Goal: Task Accomplishment & Management: Manage account settings

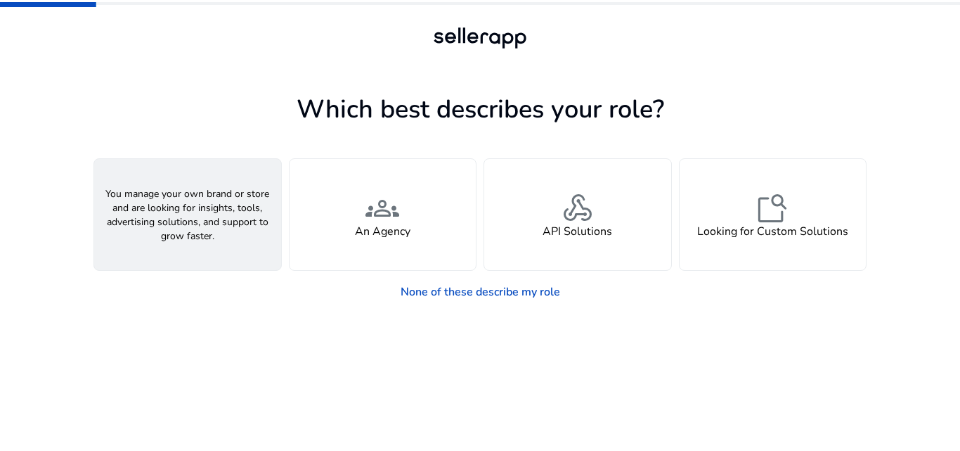
click at [201, 216] on span "person" at bounding box center [188, 208] width 34 height 34
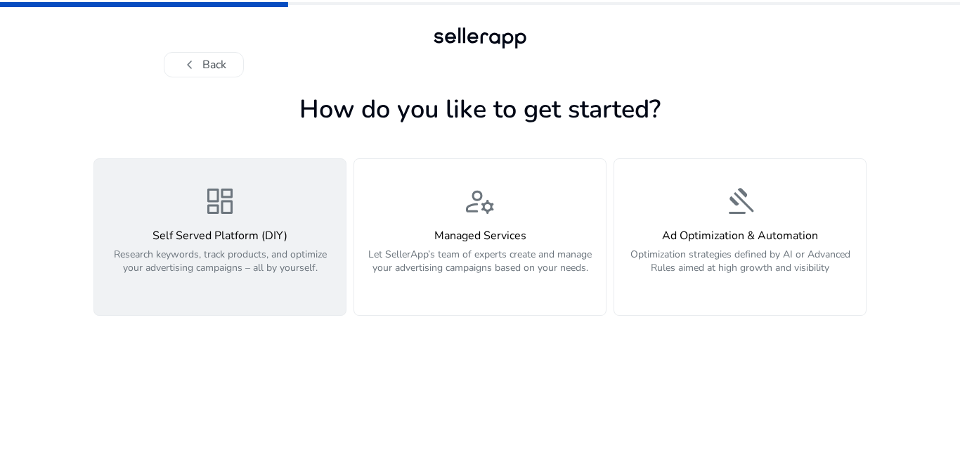
click at [224, 205] on span "dashboard" at bounding box center [220, 201] width 34 height 34
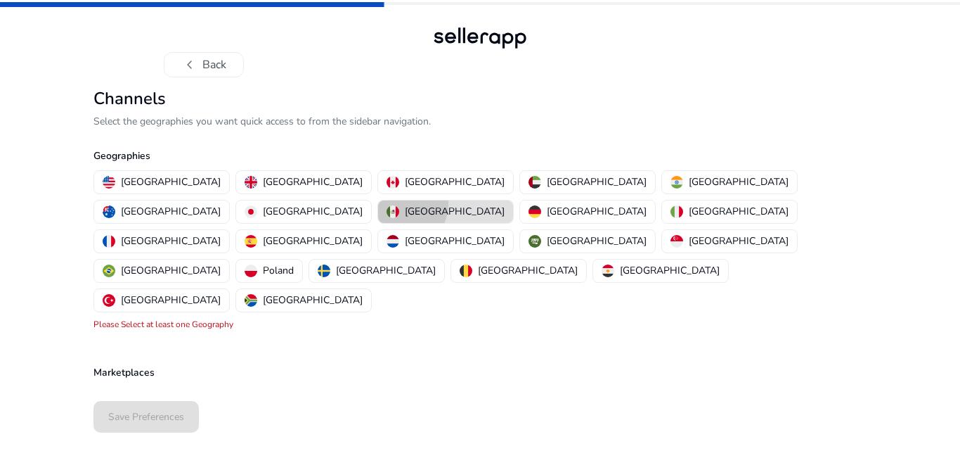
click at [505, 204] on div "[GEOGRAPHIC_DATA]" at bounding box center [446, 211] width 118 height 15
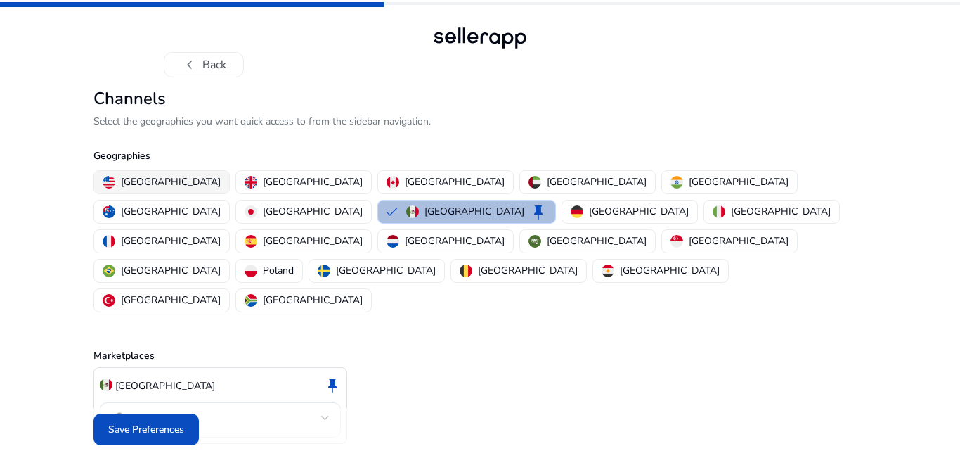
click at [130, 178] on p "[GEOGRAPHIC_DATA]" at bounding box center [171, 181] width 100 height 15
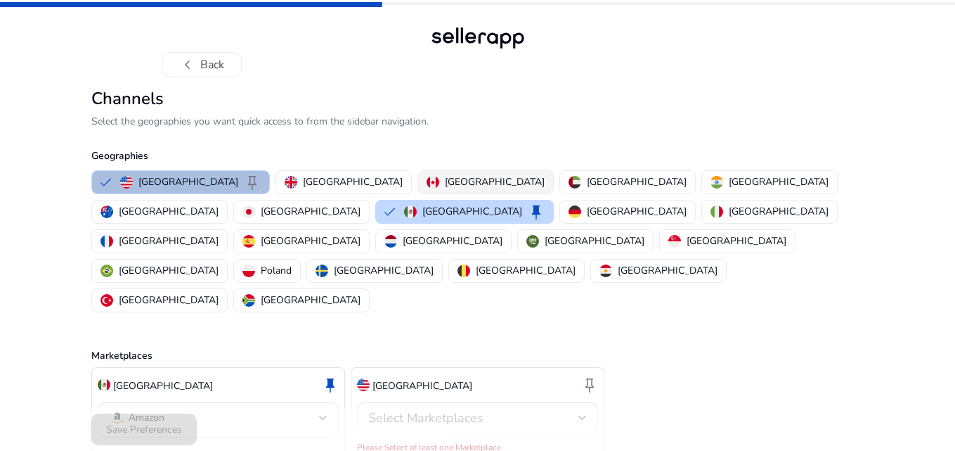
click at [445, 176] on p "[GEOGRAPHIC_DATA]" at bounding box center [495, 181] width 100 height 15
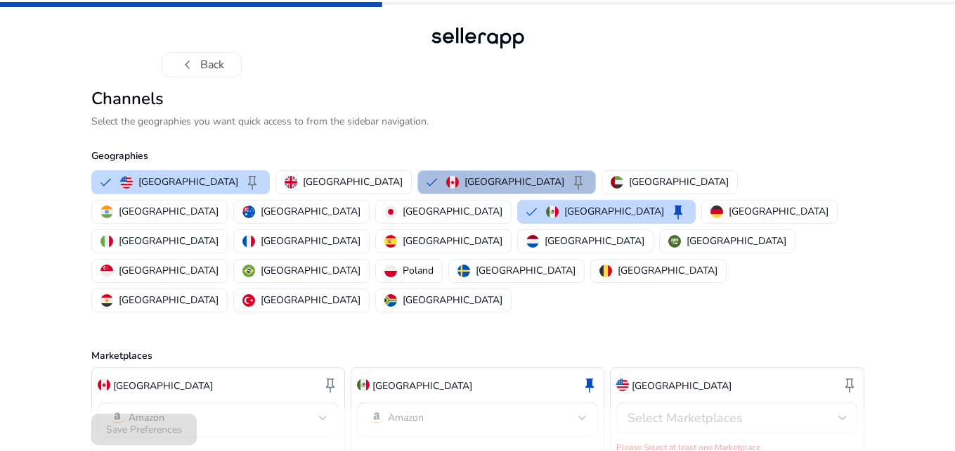
click at [839, 409] on div at bounding box center [843, 417] width 8 height 17
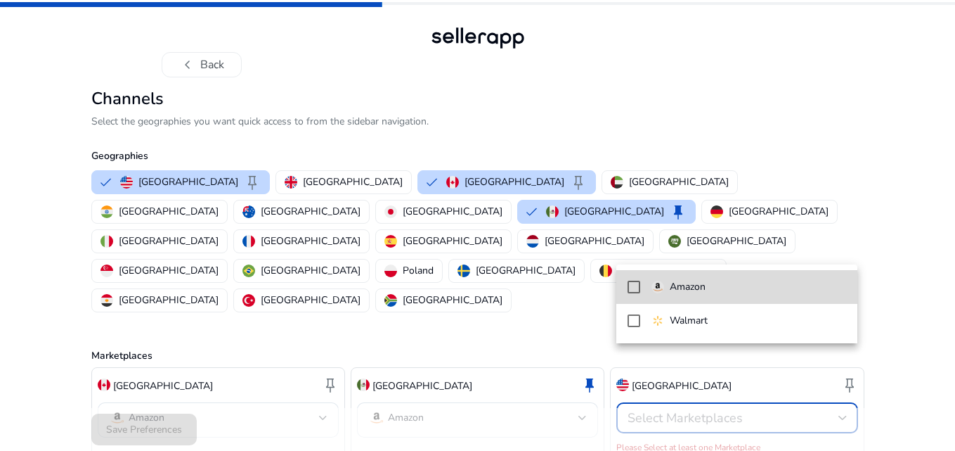
click at [630, 288] on mat-pseudo-checkbox at bounding box center [634, 286] width 13 height 13
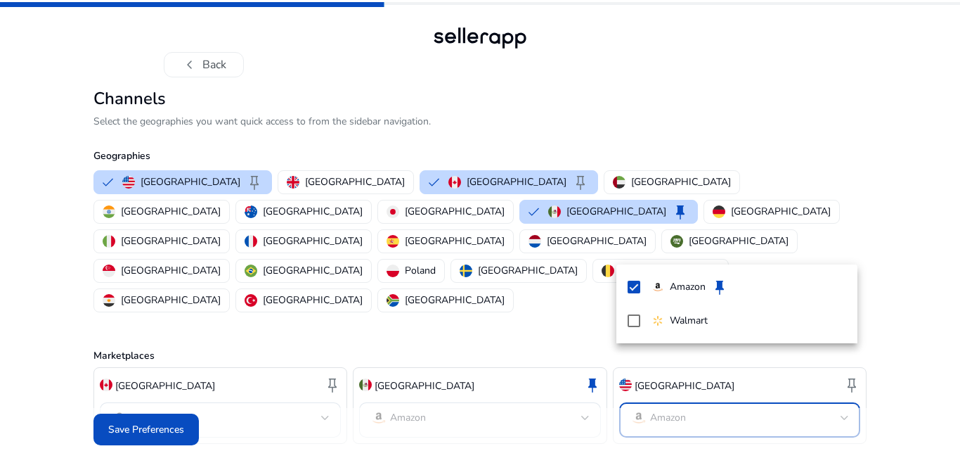
click at [912, 329] on div at bounding box center [480, 225] width 960 height 451
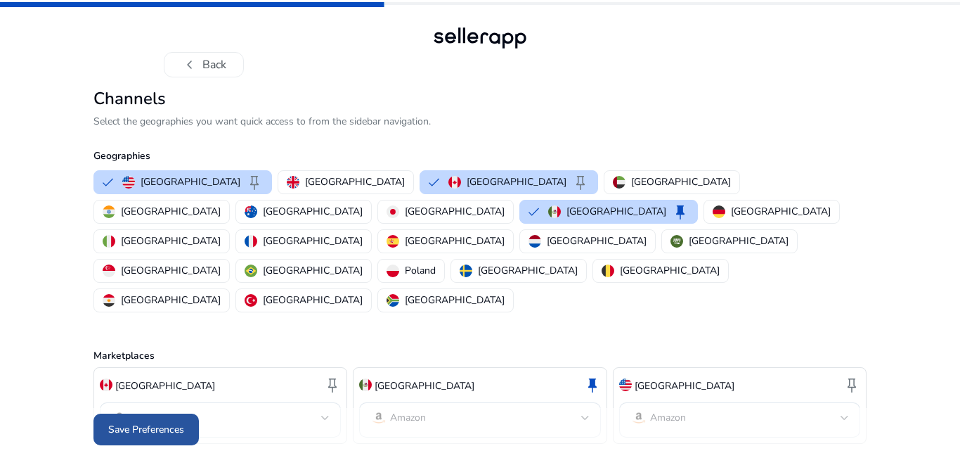
click at [149, 422] on span "Save Preferences" at bounding box center [146, 429] width 76 height 15
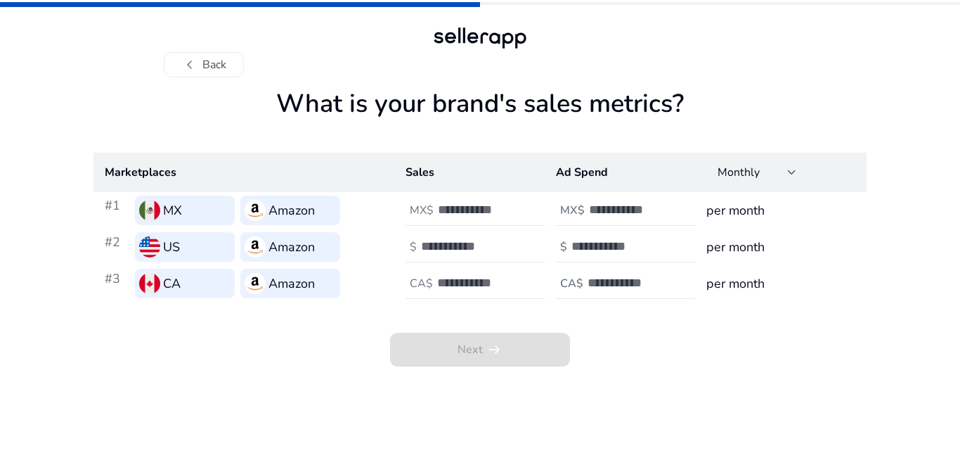
drag, startPoint x: 280, startPoint y: 103, endPoint x: 729, endPoint y: 112, distance: 448.6
click at [729, 112] on h1 "What is your brand's sales metrics?" at bounding box center [479, 121] width 773 height 64
copy h1 "What is your brand's sales metrics?"
click at [765, 56] on div "chevron_left Back" at bounding box center [480, 64] width 633 height 25
click at [227, 70] on button "chevron_left Back" at bounding box center [204, 64] width 80 height 25
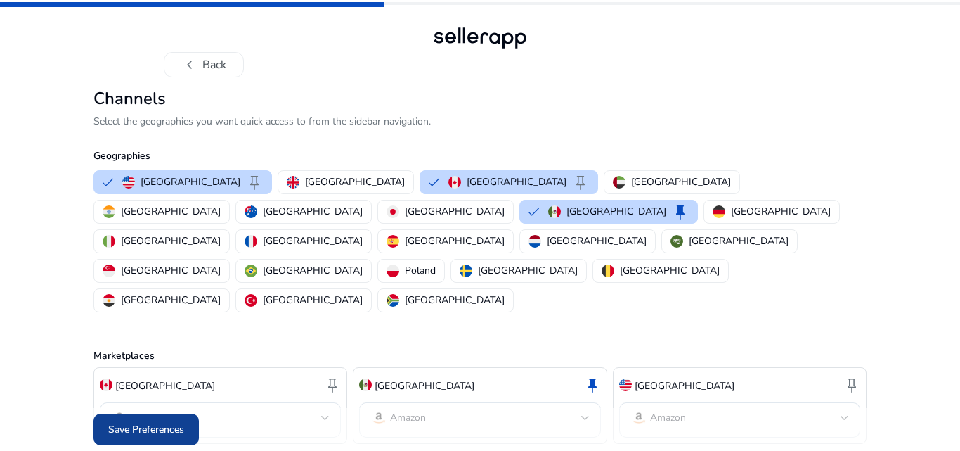
click at [183, 422] on span "Save Preferences" at bounding box center [146, 429] width 76 height 15
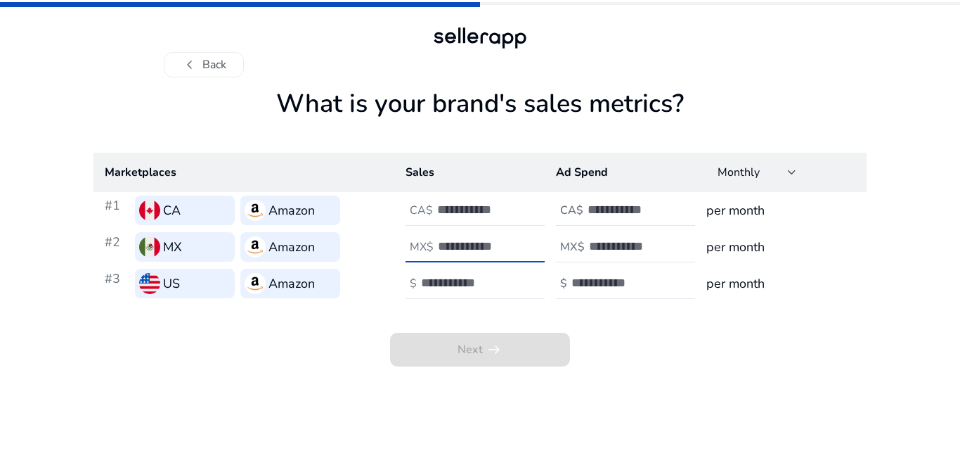
click at [460, 240] on input "number" at bounding box center [485, 245] width 95 height 15
type input "*"
click at [526, 244] on input "*" at bounding box center [485, 245] width 95 height 15
click at [450, 243] on input "*****" at bounding box center [485, 245] width 95 height 15
type input "*****"
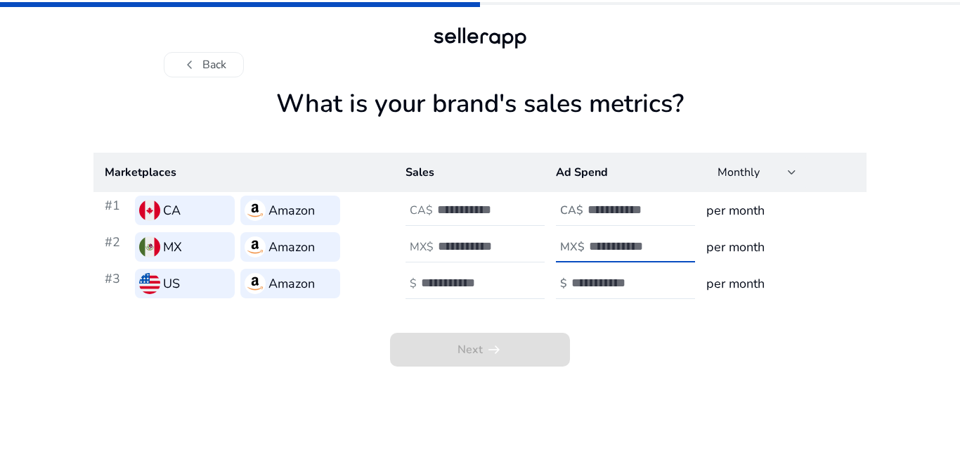
click at [631, 240] on input "number" at bounding box center [636, 245] width 95 height 15
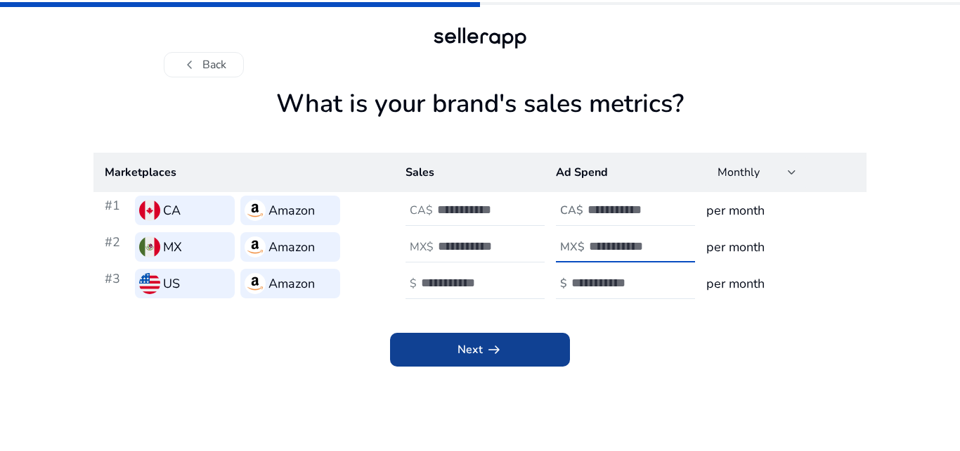
type input "****"
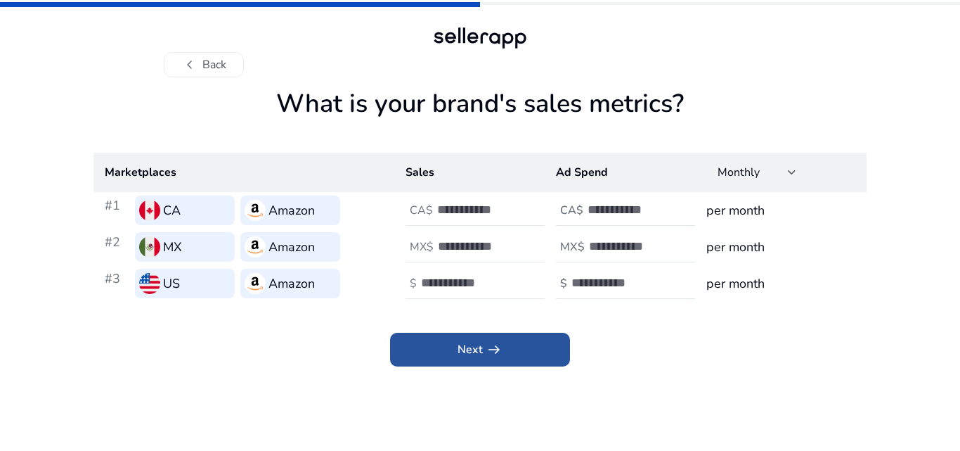
click at [470, 351] on span "Next arrow_right_alt" at bounding box center [480, 349] width 45 height 17
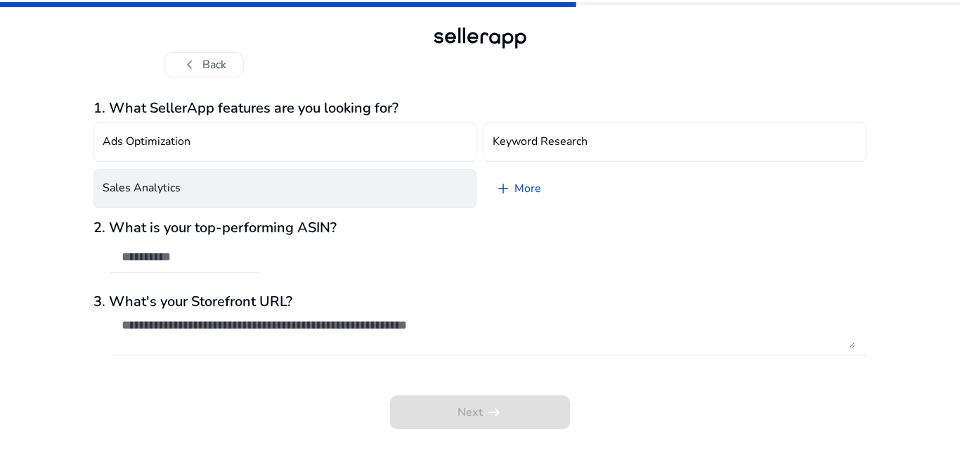
click at [396, 183] on button "Sales Analytics" at bounding box center [284, 188] width 383 height 39
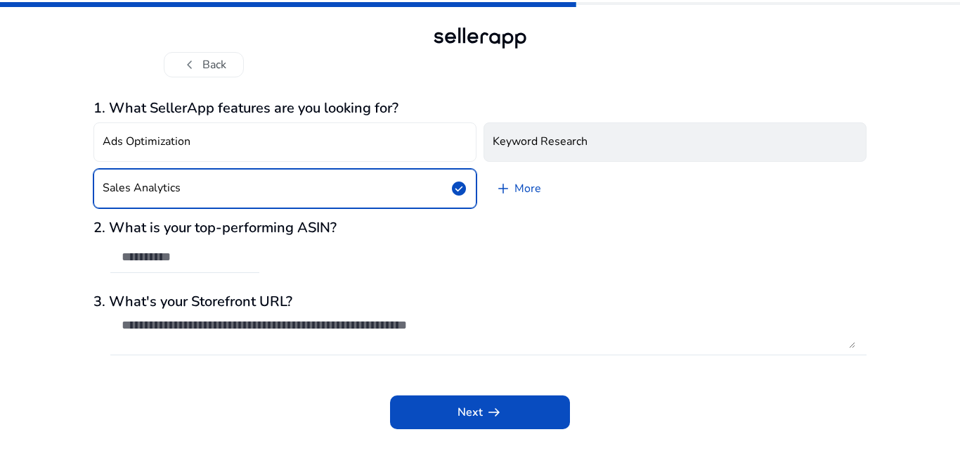
click at [553, 132] on button "Keyword Research" at bounding box center [675, 141] width 383 height 39
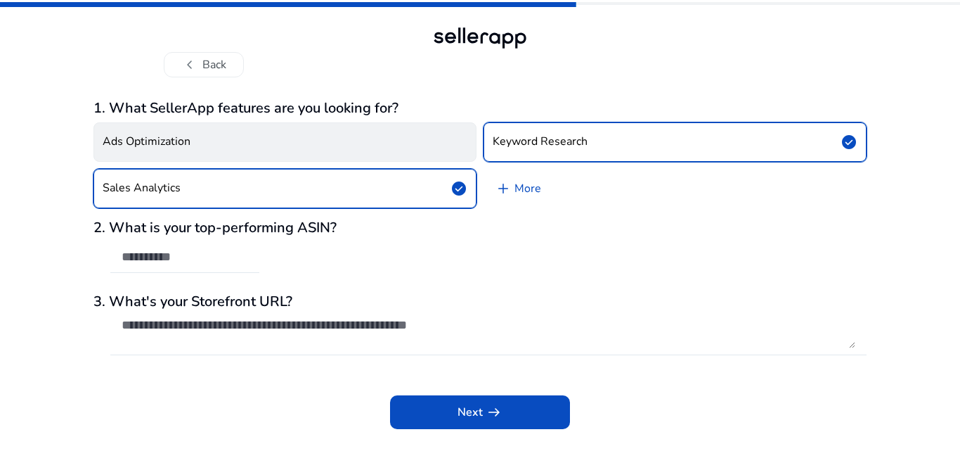
click at [417, 141] on button "Ads Optimization" at bounding box center [284, 141] width 383 height 39
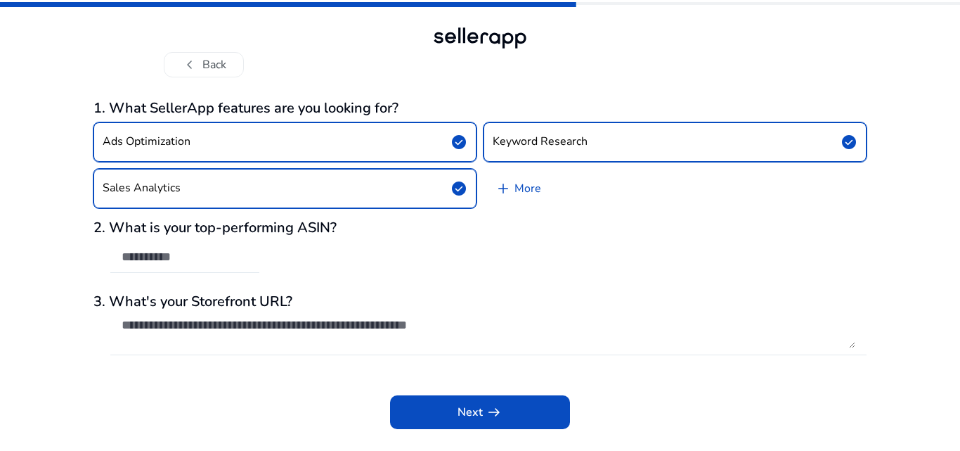
click at [595, 283] on div "2. What is your top-performing ASIN?" at bounding box center [479, 253] width 773 height 68
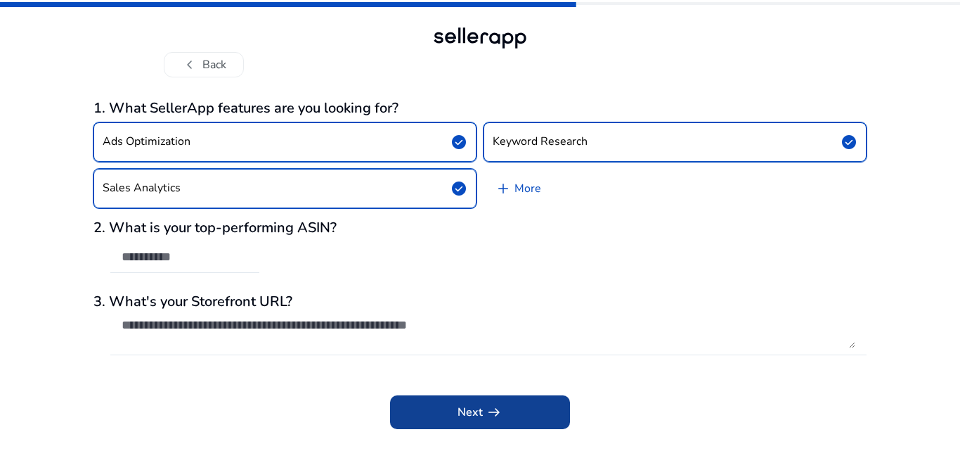
click at [481, 413] on span "Next arrow_right_alt" at bounding box center [480, 411] width 45 height 17
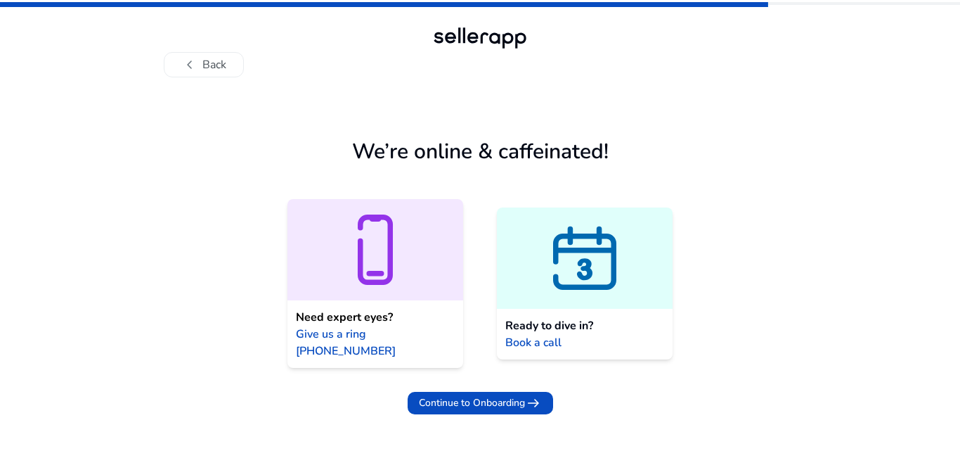
click at [375, 304] on div "Need expert eyes? Give us a ring [PHONE_NUMBER]" at bounding box center [375, 333] width 176 height 67
click at [494, 395] on span "Continue to Onboarding" at bounding box center [472, 402] width 106 height 15
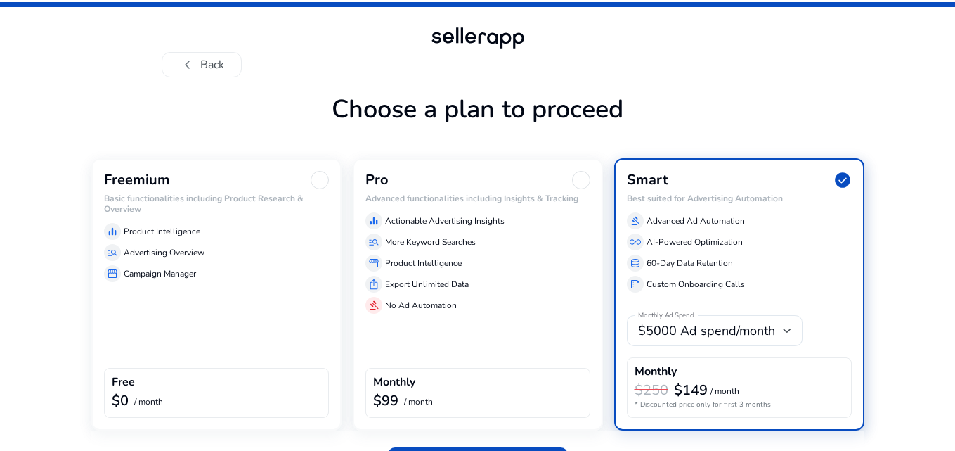
click at [322, 181] on div at bounding box center [320, 180] width 18 height 18
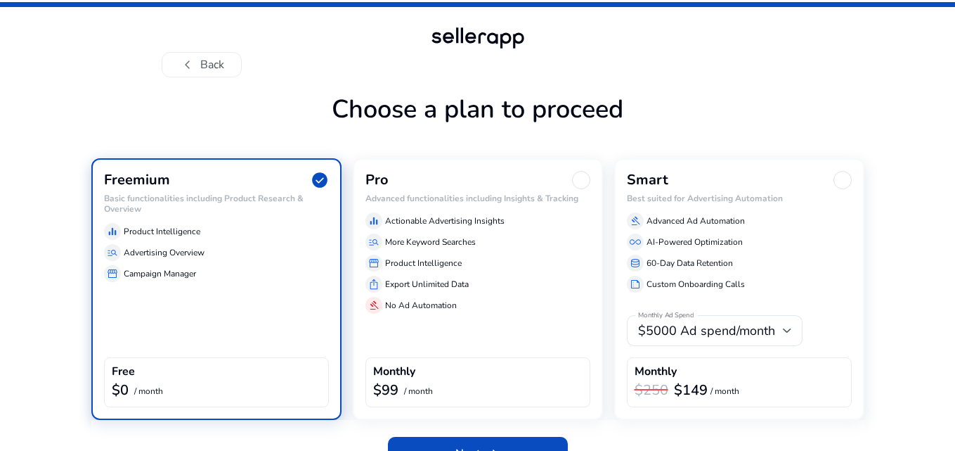
scroll to position [31, 0]
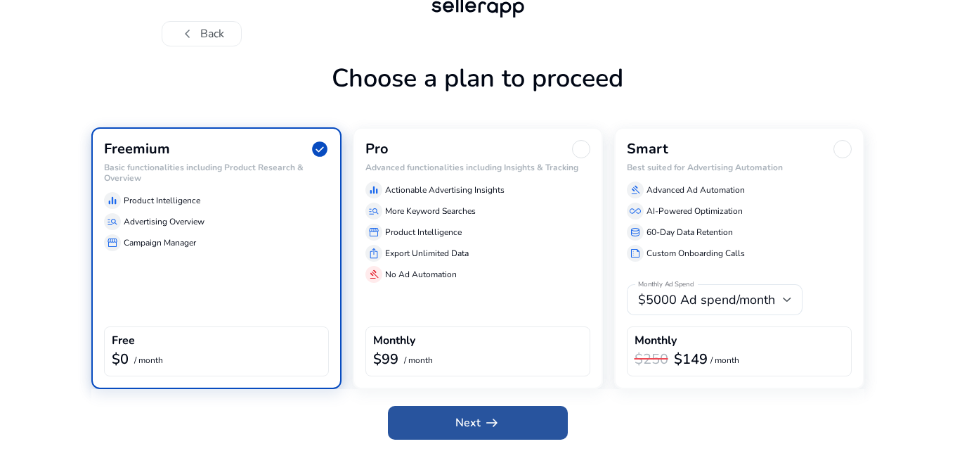
click at [490, 414] on span "arrow_right_alt" at bounding box center [492, 422] width 17 height 17
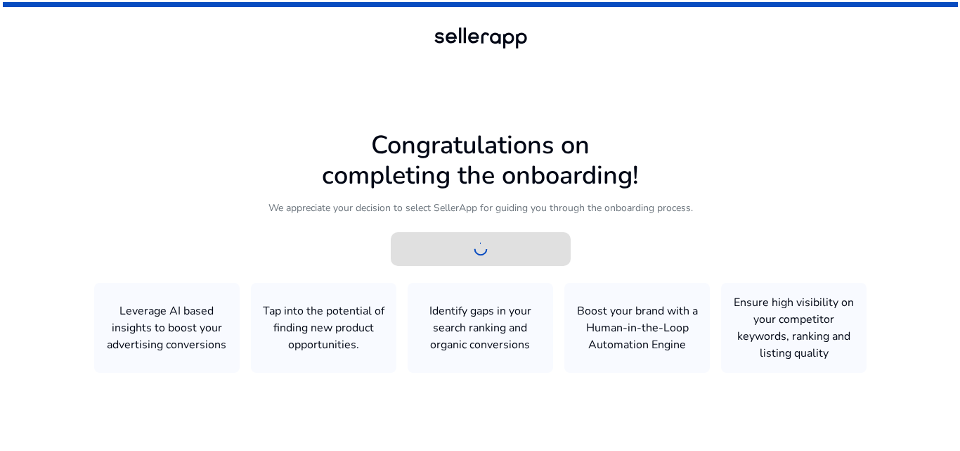
scroll to position [0, 0]
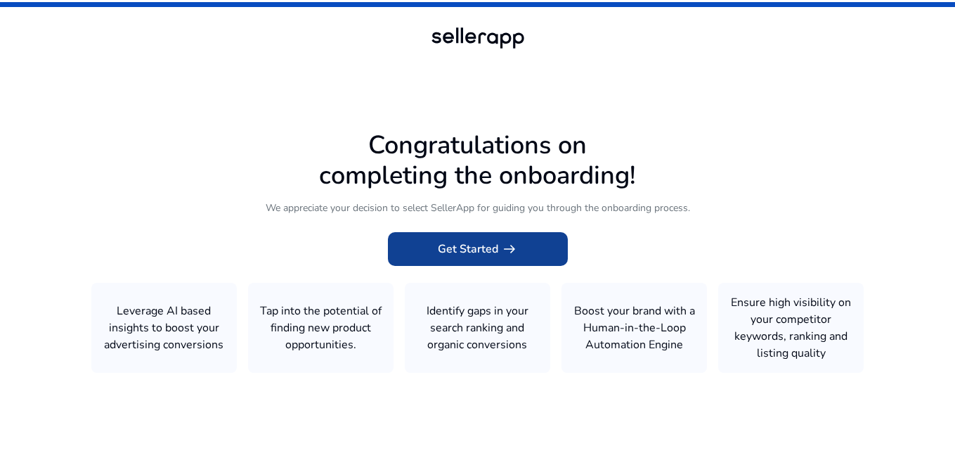
click at [501, 245] on span "arrow_right_alt" at bounding box center [509, 248] width 17 height 17
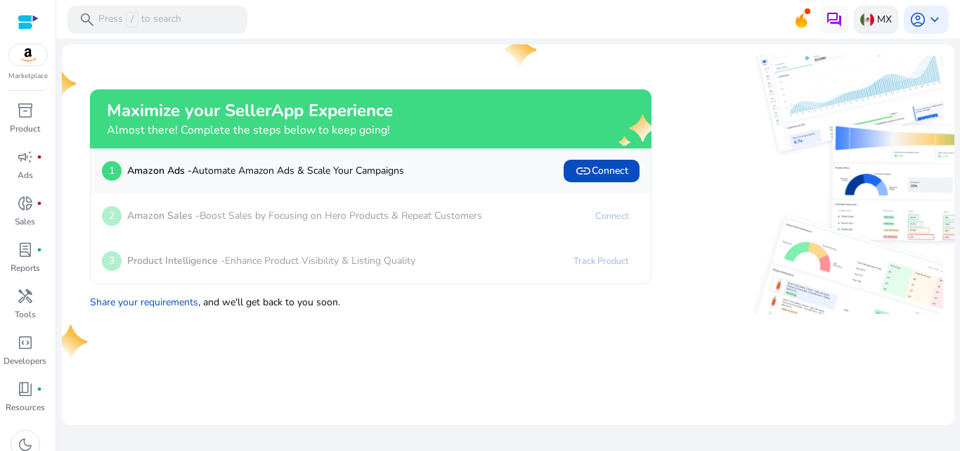
click at [891, 22] on p "MX" at bounding box center [884, 19] width 15 height 25
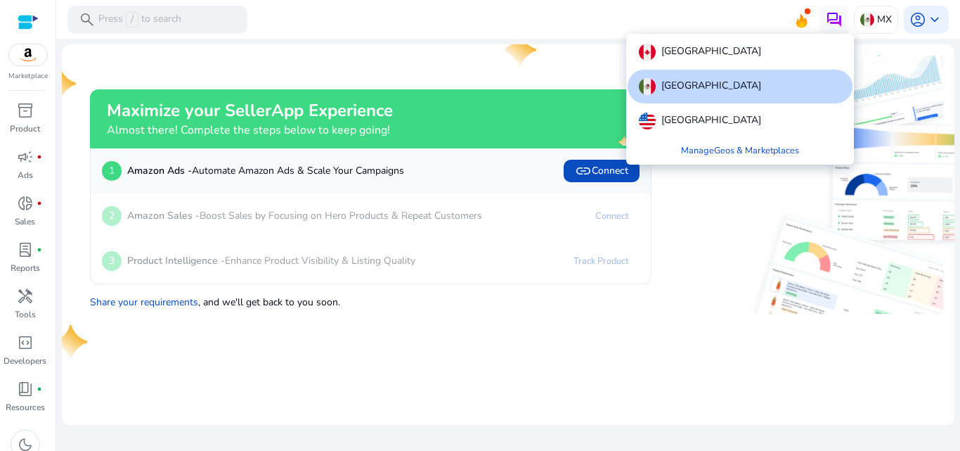
click at [821, 90] on div "[GEOGRAPHIC_DATA]" at bounding box center [740, 87] width 225 height 34
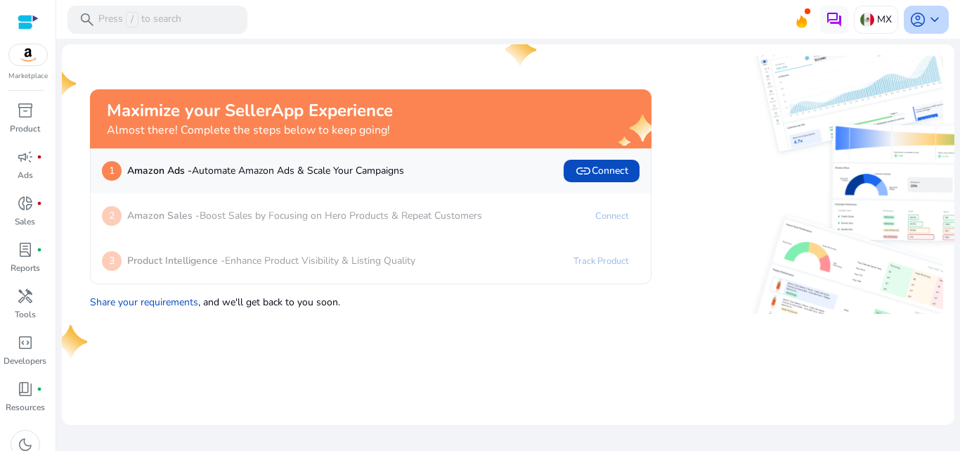
click at [942, 18] on span "keyboard_arrow_down" at bounding box center [934, 19] width 17 height 17
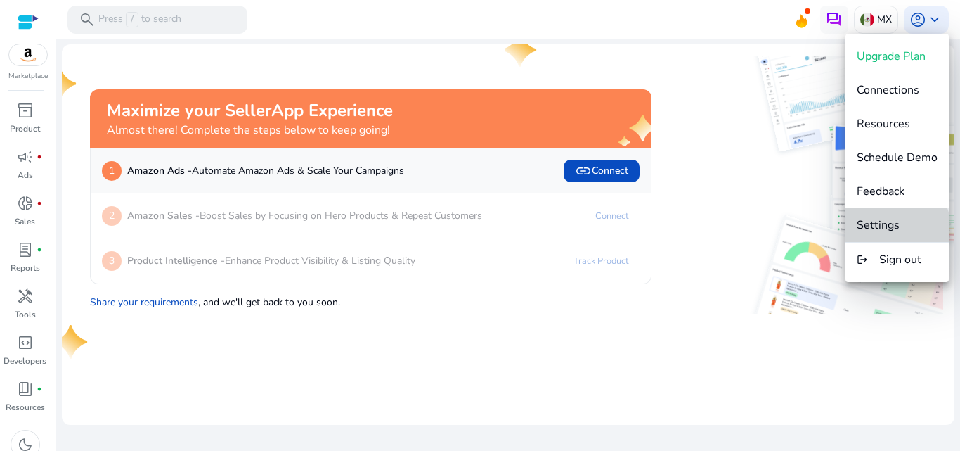
click at [894, 228] on span "Settings" at bounding box center [878, 224] width 43 height 15
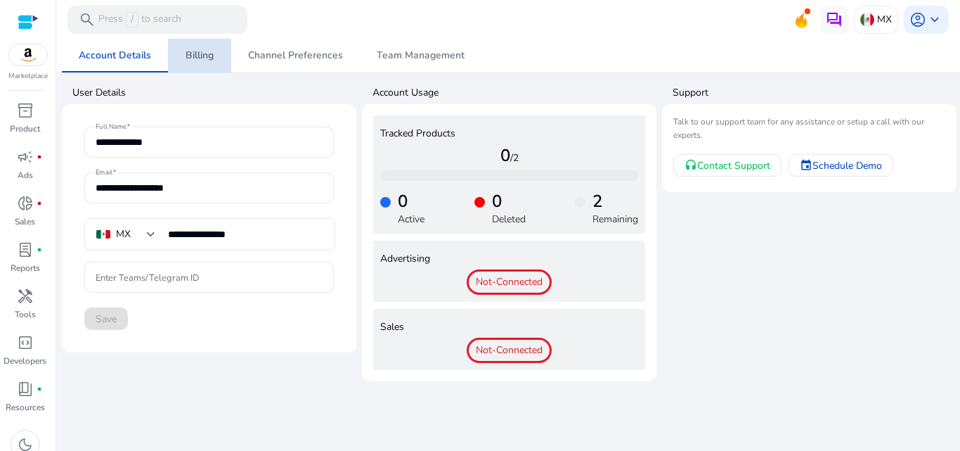
click at [188, 67] on span "Billing" at bounding box center [200, 56] width 28 height 34
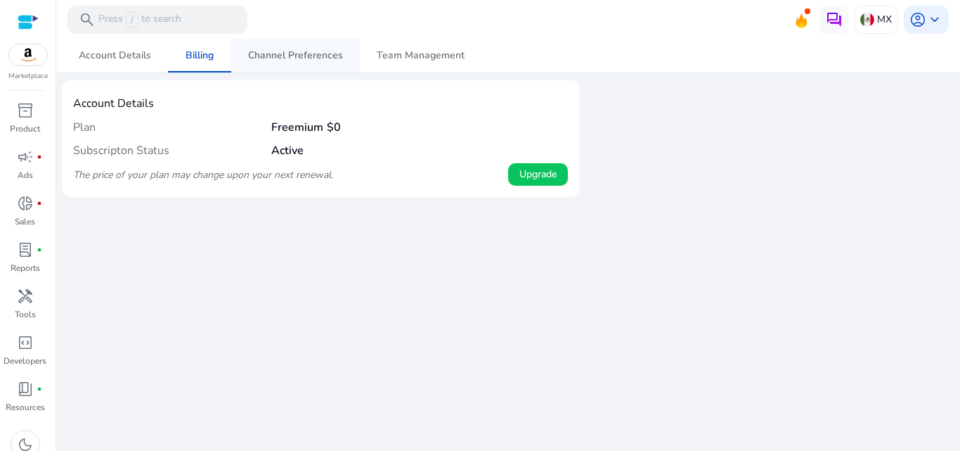
click at [276, 56] on span "Channel Preferences" at bounding box center [295, 56] width 95 height 10
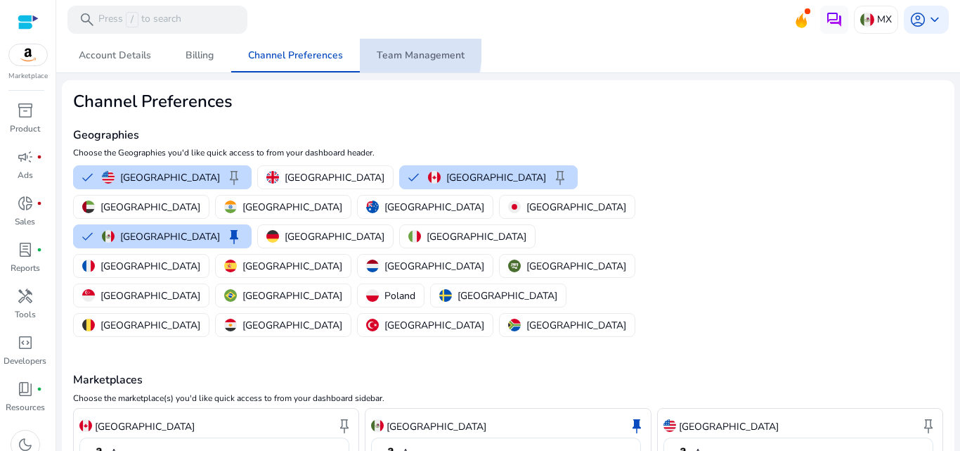
click at [377, 51] on span "Team Management" at bounding box center [421, 56] width 88 height 10
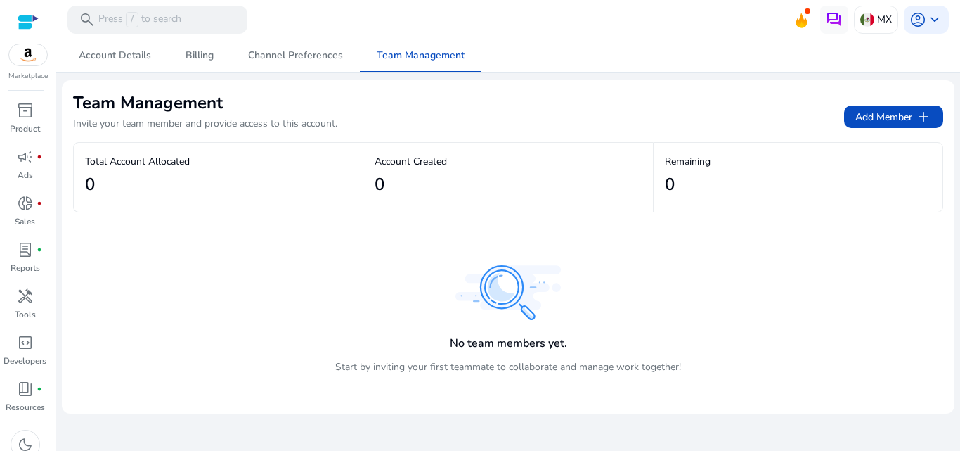
click at [29, 25] on div at bounding box center [28, 22] width 21 height 16
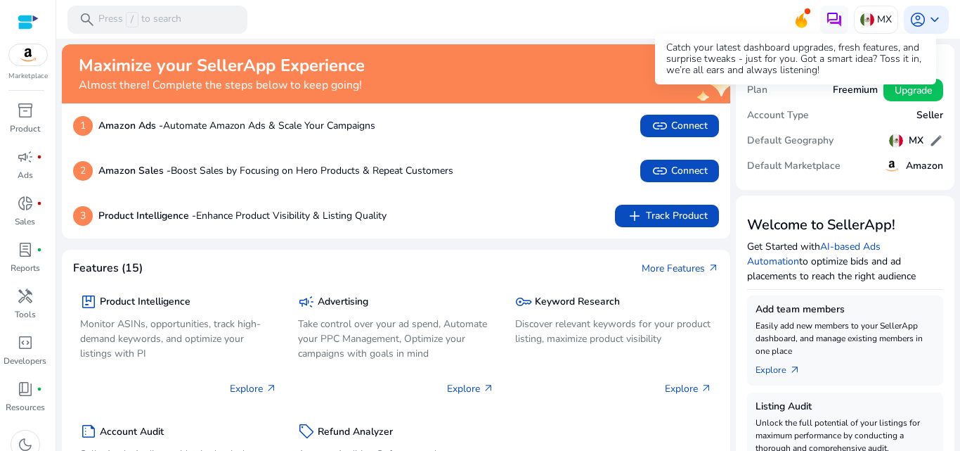
click at [796, 22] on icon at bounding box center [802, 20] width 12 height 15
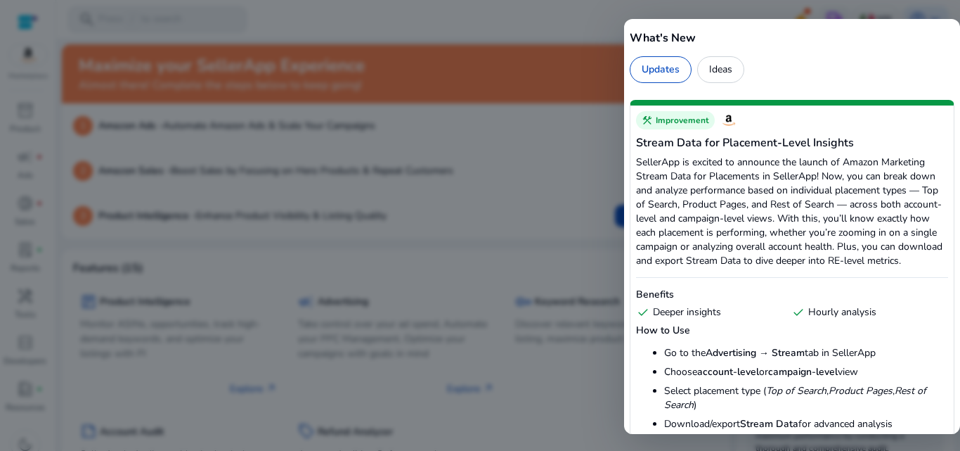
click at [761, 6] on div at bounding box center [480, 225] width 960 height 451
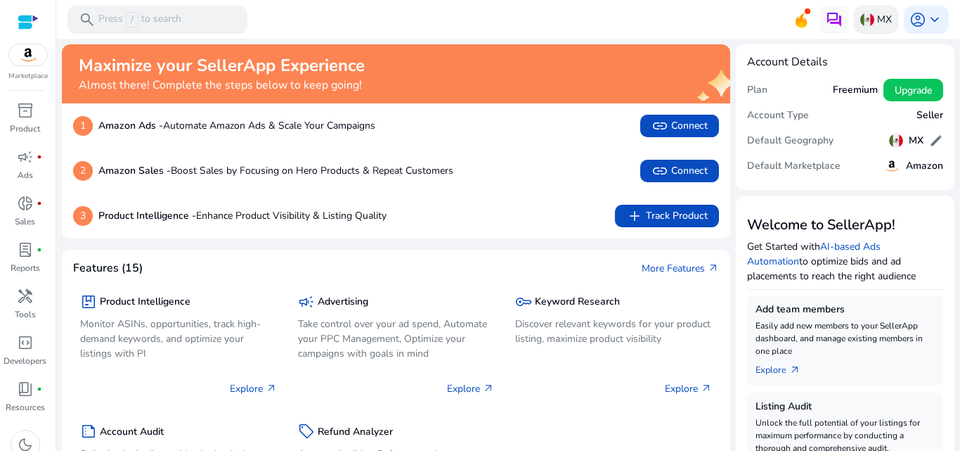
click at [879, 18] on p "MX" at bounding box center [884, 19] width 15 height 25
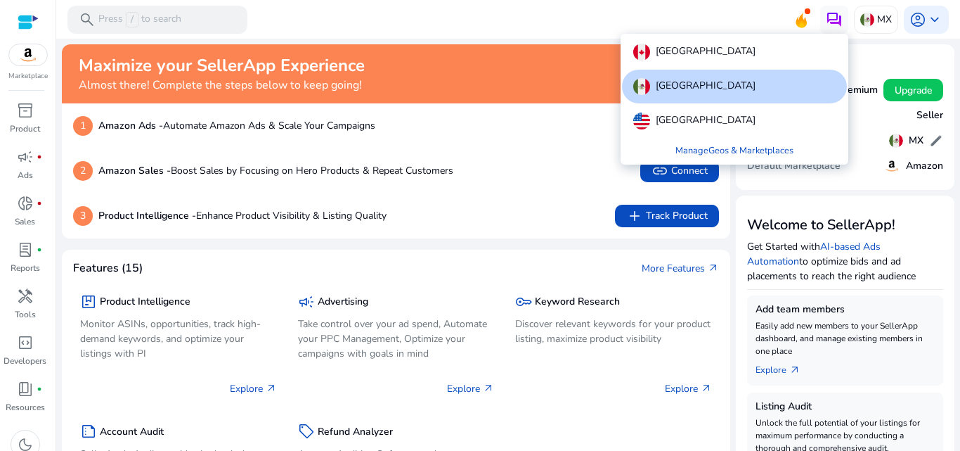
click at [932, 22] on div at bounding box center [480, 225] width 960 height 451
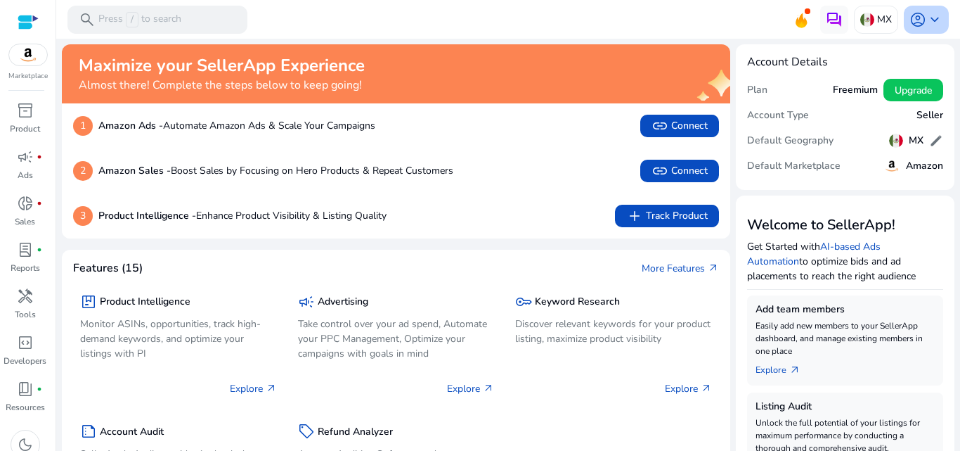
click at [926, 21] on span "keyboard_arrow_down" at bounding box center [934, 19] width 17 height 17
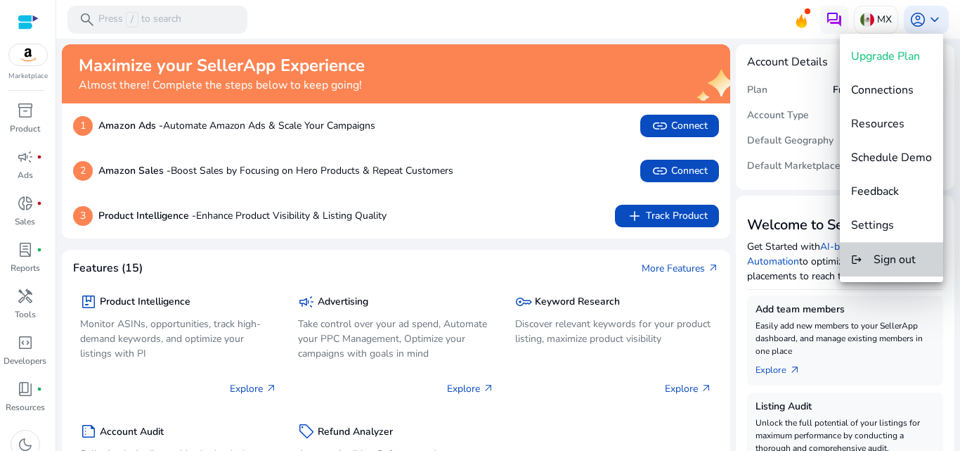
click at [916, 259] on span "Sign out" at bounding box center [895, 259] width 42 height 15
